Goal: Obtain resource: Obtain resource

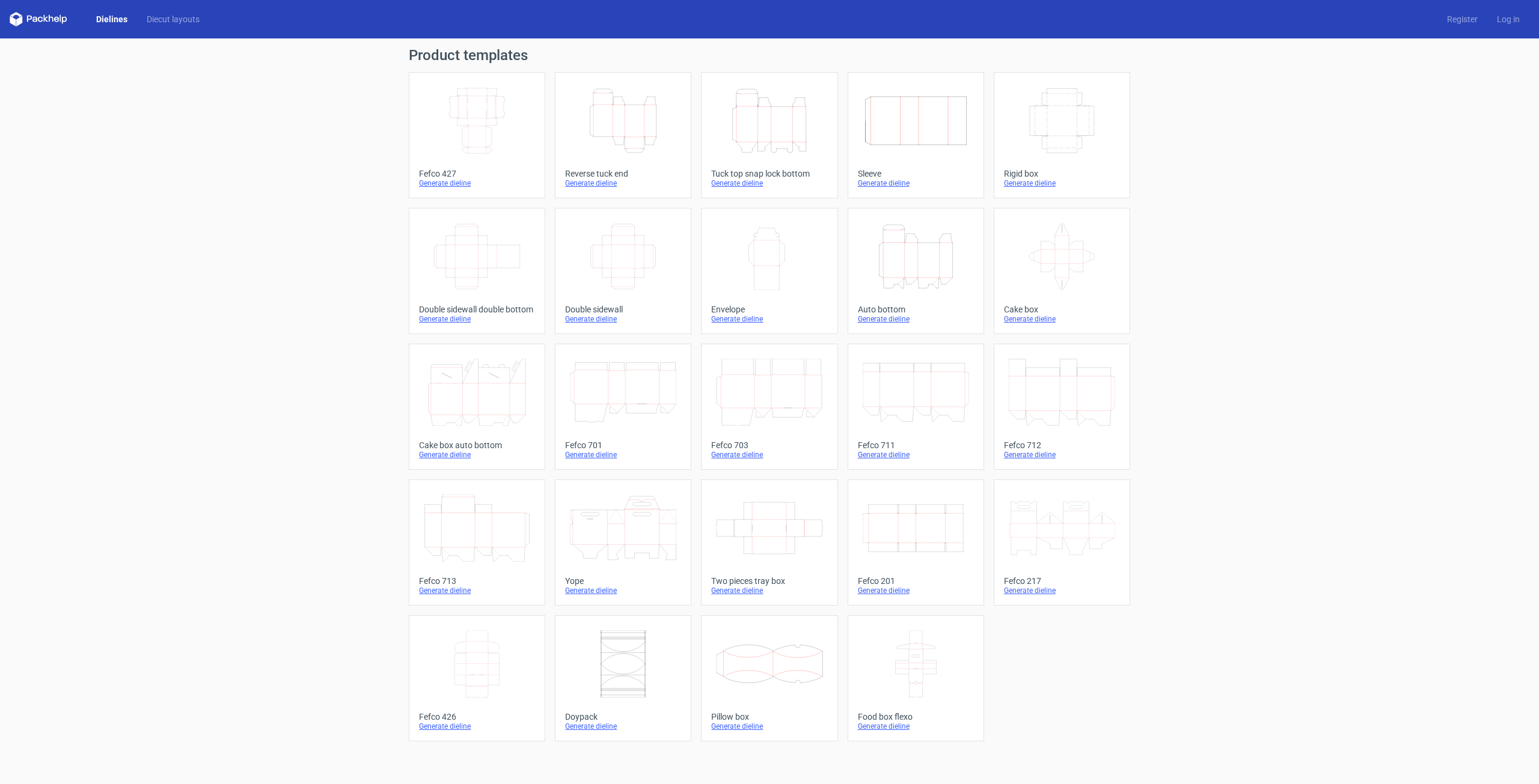
click at [462, 273] on icon "Width Depth Height" at bounding box center [477, 256] width 107 height 67
click at [518, 267] on icon "Width Depth Height" at bounding box center [477, 256] width 107 height 67
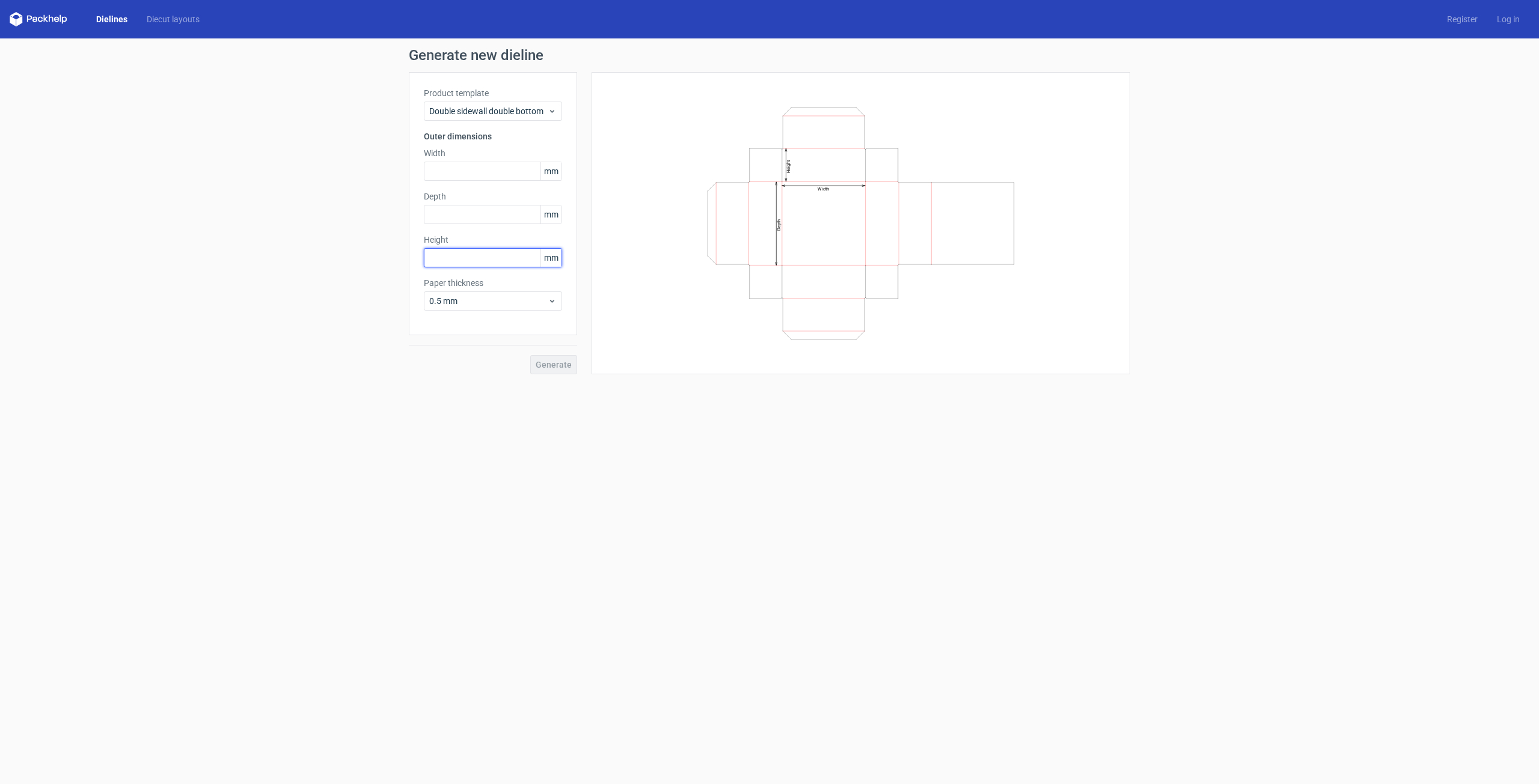
click at [490, 257] on input "text" at bounding box center [493, 258] width 138 height 19
type input "120"
click at [466, 170] on input "text" at bounding box center [493, 171] width 138 height 19
type input "60"
click at [436, 212] on input "text" at bounding box center [493, 214] width 138 height 19
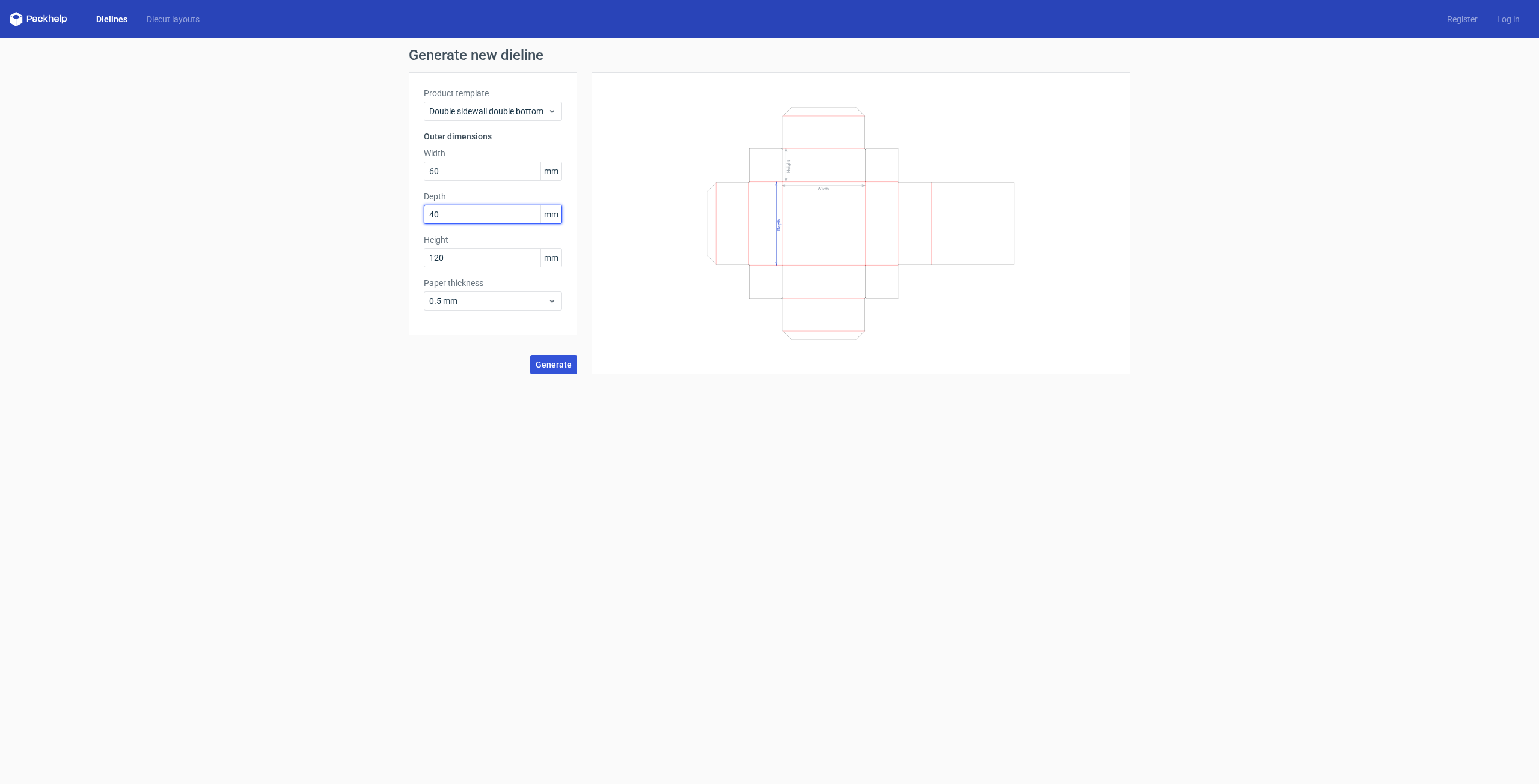
type input "40"
click at [569, 360] on span "Generate" at bounding box center [554, 365] width 36 height 8
